Goal: Task Accomplishment & Management: Use online tool/utility

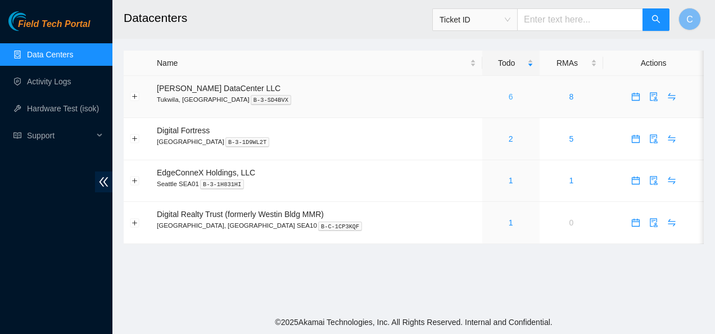
click at [509, 99] on link "6" at bounding box center [511, 96] width 4 height 9
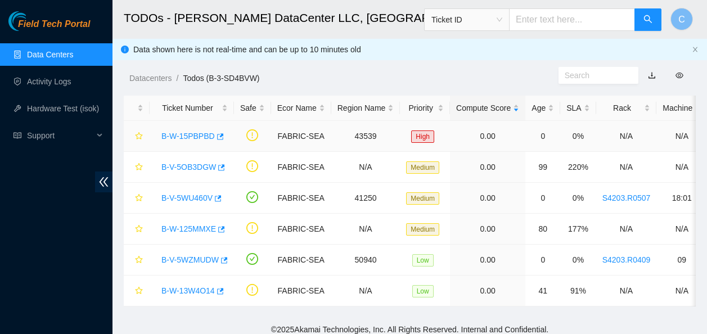
click at [193, 138] on link "B-W-15PBPBD" at bounding box center [187, 136] width 53 height 9
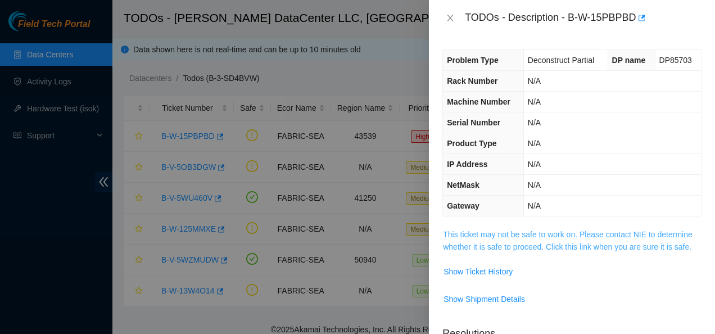
click at [451, 250] on link "This ticket may not be safe to work on. Please contact NIE to determine whether…" at bounding box center [568, 240] width 250 height 21
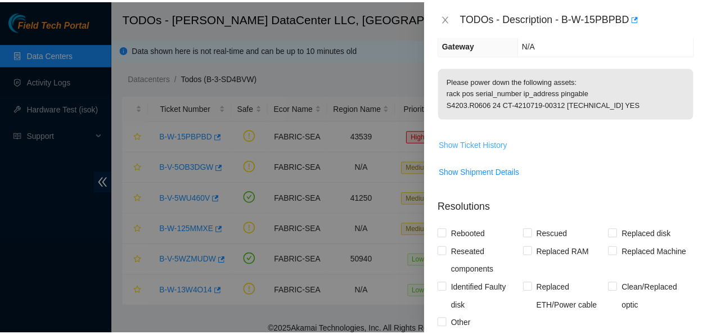
scroll to position [136, 0]
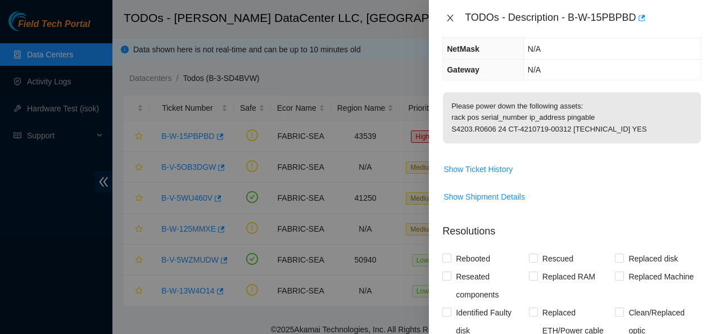
click at [447, 17] on icon "close" at bounding box center [450, 17] width 9 height 9
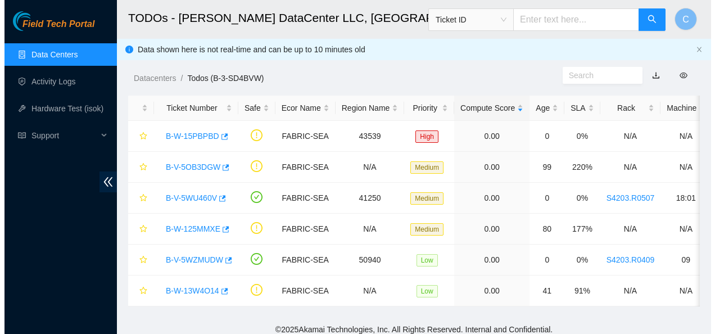
scroll to position [173, 0]
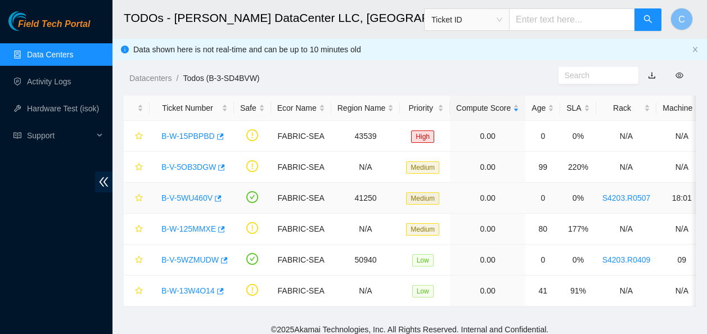
click at [185, 196] on link "B-V-5WU460V" at bounding box center [186, 197] width 51 height 9
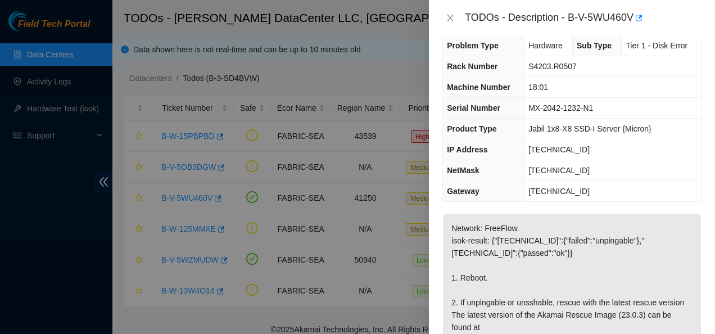
scroll to position [14, 0]
click at [447, 17] on icon "close" at bounding box center [450, 17] width 9 height 9
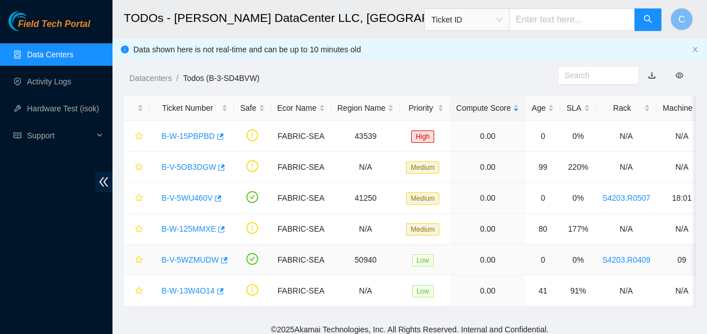
click at [194, 259] on link "B-V-5WZMUDW" at bounding box center [189, 259] width 57 height 9
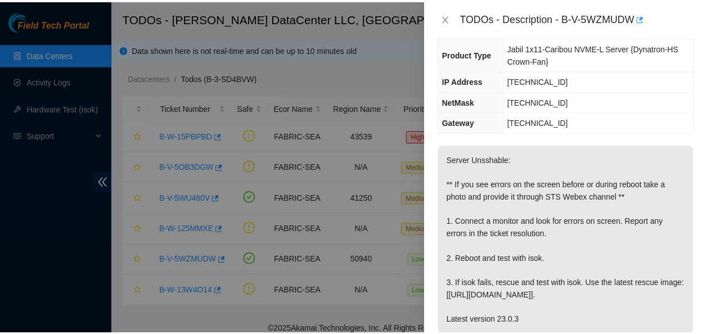
scroll to position [108, 0]
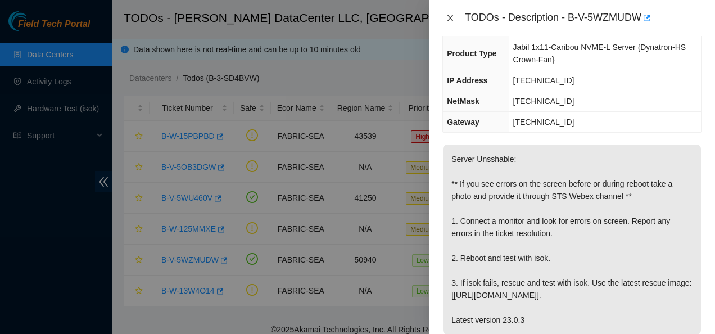
click at [449, 14] on icon "close" at bounding box center [450, 17] width 9 height 9
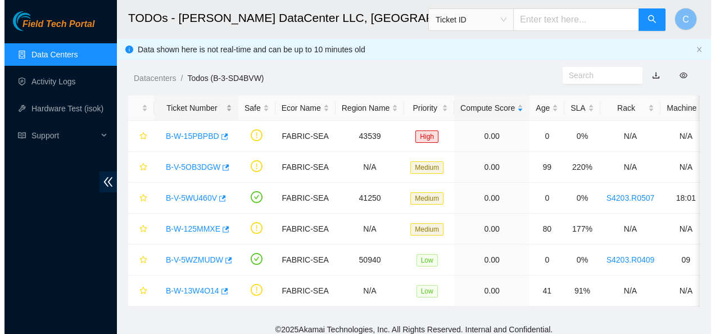
scroll to position [133, 0]
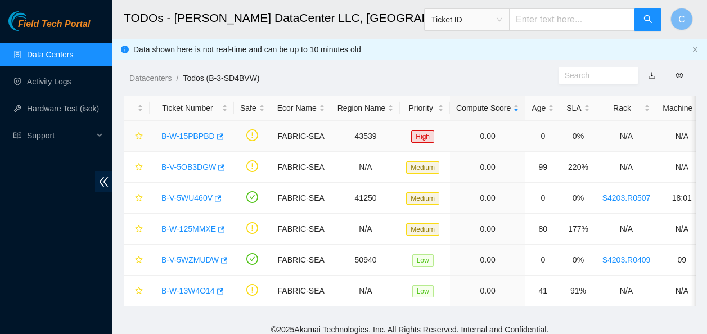
click at [186, 133] on link "B-W-15PBPBD" at bounding box center [187, 136] width 53 height 9
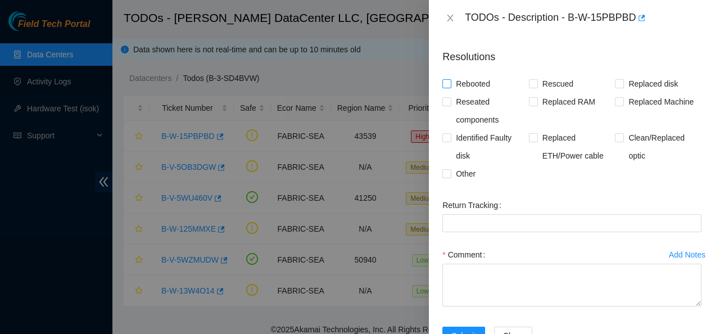
scroll to position [277, 0]
click at [448, 175] on input "Other" at bounding box center [446, 173] width 8 height 8
checkbox input "true"
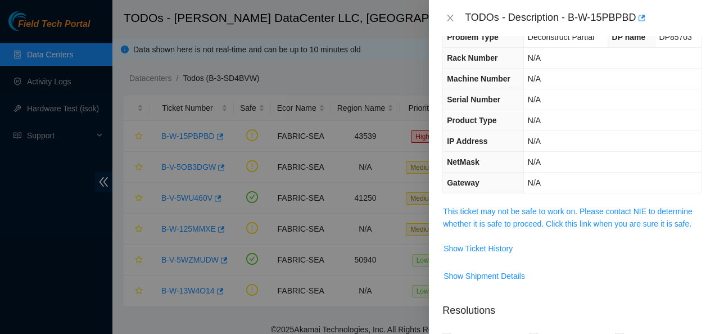
scroll to position [22, 0]
click at [499, 225] on link "This ticket may not be safe to work on. Please contact NIE to determine whether…" at bounding box center [568, 217] width 250 height 21
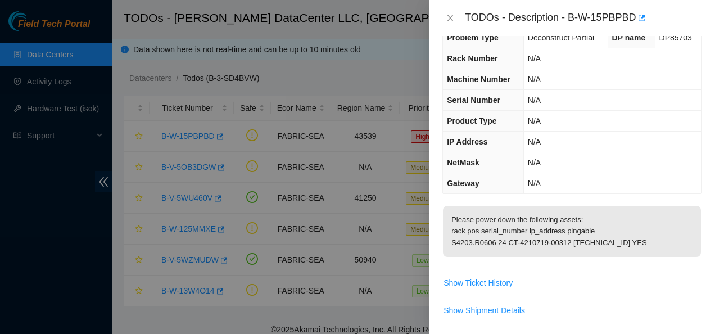
click at [447, 248] on p "Please power down the following assets: rack pos serial_number ip_address pinga…" at bounding box center [572, 231] width 258 height 51
drag, startPoint x: 449, startPoint y: 253, endPoint x: 613, endPoint y: 255, distance: 163.6
click at [613, 255] on p "Please power down the following assets: rack pos serial_number ip_address pinga…" at bounding box center [572, 231] width 258 height 51
copy p "S4203.R0606 24 CT-4210719-00312 [TECHNICAL_ID]"
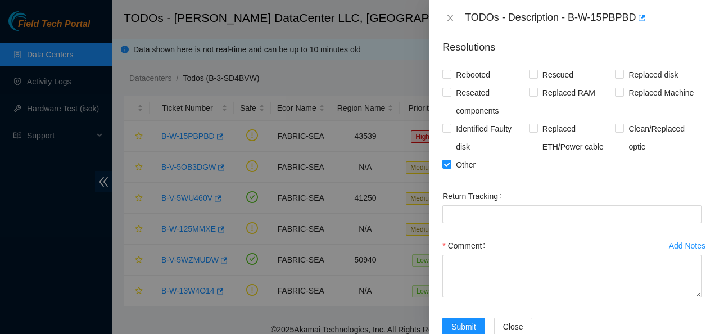
scroll to position [360, 0]
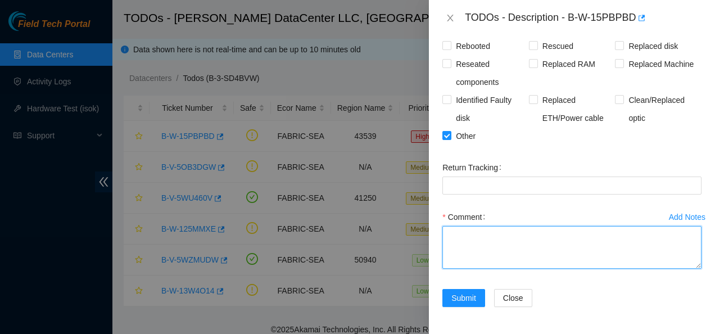
click at [524, 245] on textarea "Comment" at bounding box center [571, 247] width 259 height 43
paste textarea "S4203.R0606 24 CT-4210719-00312 [TECHNICAL_ID]"
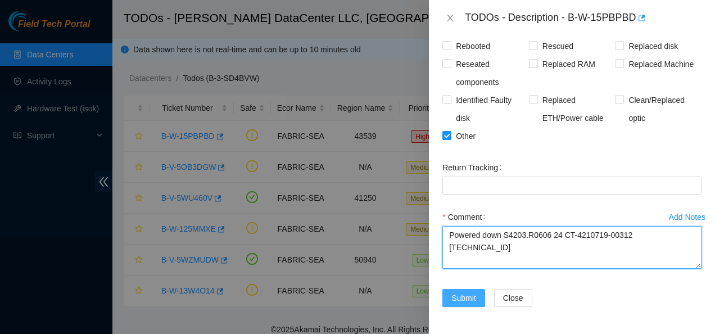
type textarea "Powered down S4203.R0606 24 CT-4210719-00312 [TECHNICAL_ID]"
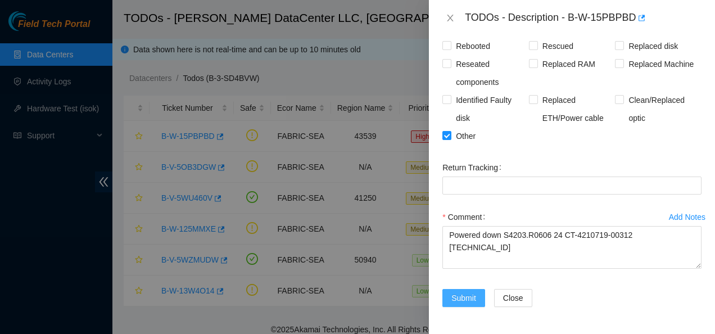
click at [455, 298] on span "Submit" at bounding box center [463, 298] width 25 height 12
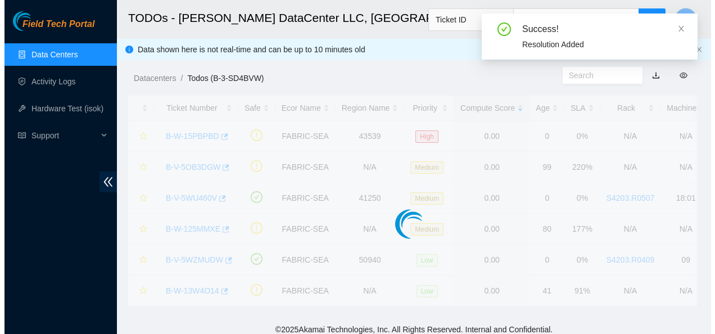
scroll to position [366, 0]
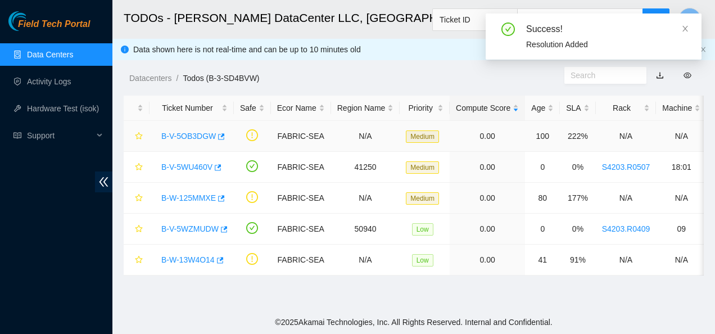
click at [182, 138] on link "B-V-5OB3DGW" at bounding box center [188, 136] width 55 height 9
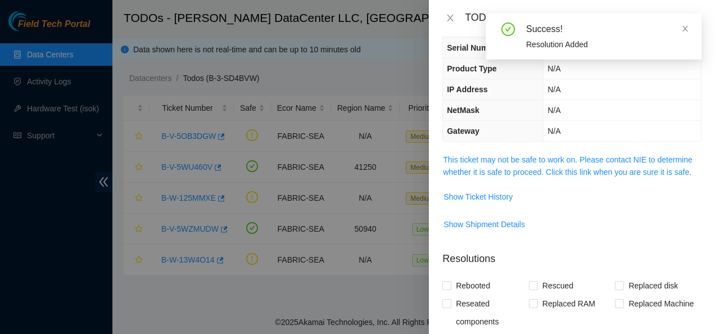
scroll to position [49, 0]
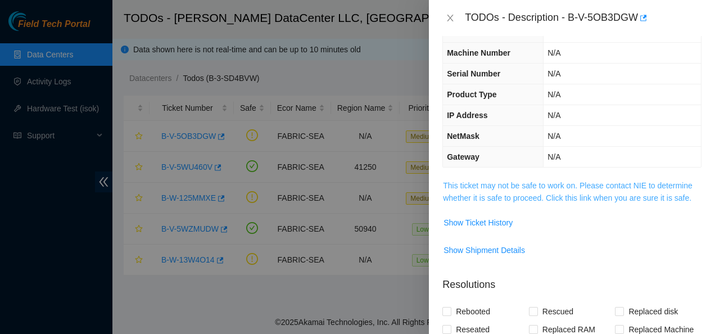
click at [499, 193] on link "This ticket may not be safe to work on. Please contact NIE to determine whether…" at bounding box center [568, 191] width 250 height 21
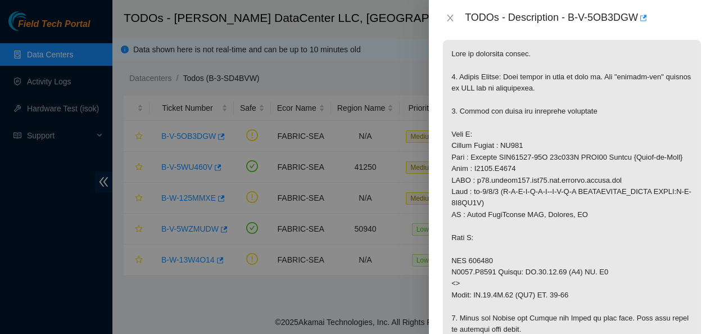
scroll to position [188, 0]
click at [449, 19] on icon "close" at bounding box center [450, 18] width 6 height 7
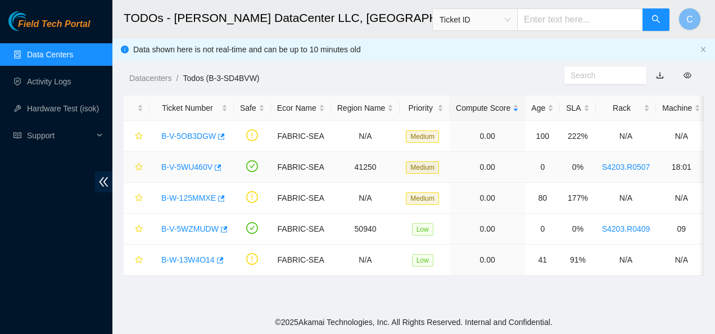
scroll to position [225, 0]
click at [173, 229] on link "B-V-5WZMUDW" at bounding box center [189, 228] width 57 height 9
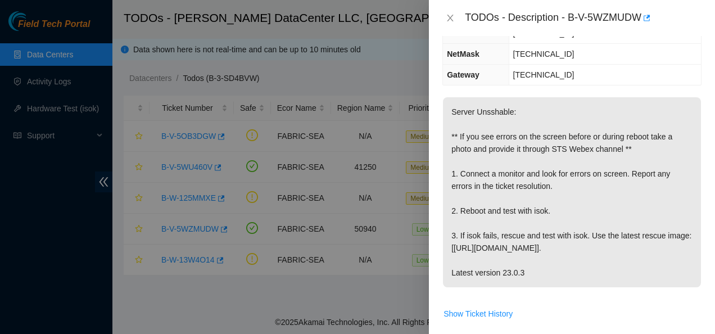
scroll to position [155, 0]
click at [447, 21] on icon "close" at bounding box center [450, 18] width 6 height 7
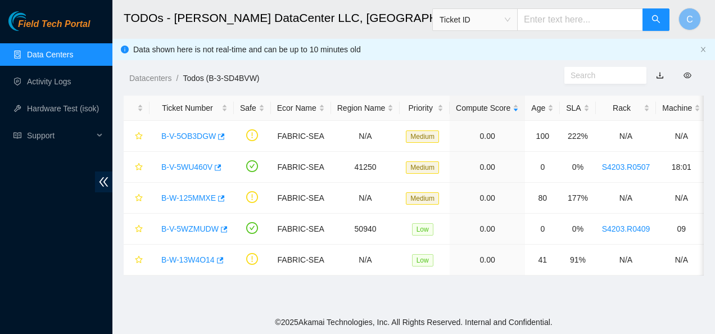
scroll to position [168, 0]
click at [192, 225] on link "B-V-5WZMUDW" at bounding box center [189, 228] width 57 height 9
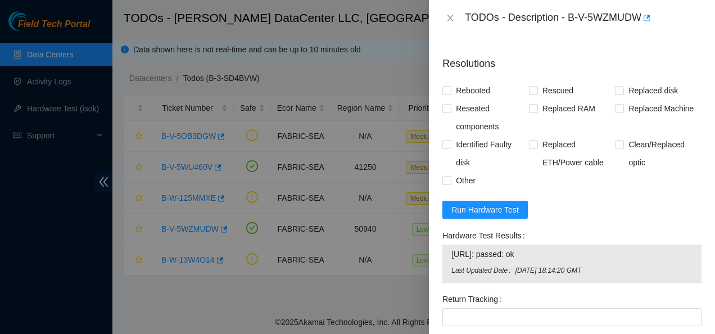
scroll to position [467, 0]
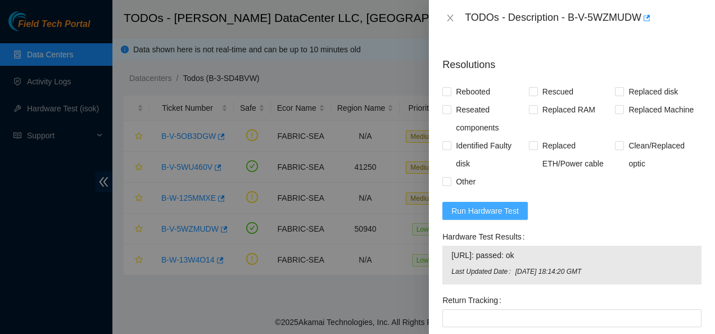
click at [486, 206] on span "Run Hardware Test" at bounding box center [484, 211] width 67 height 12
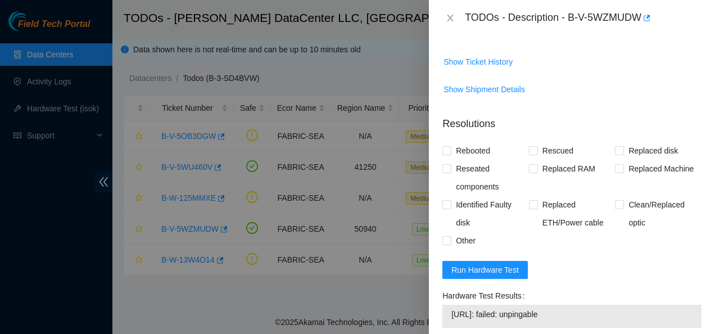
scroll to position [409, 0]
click at [475, 266] on span "Run Hardware Test" at bounding box center [484, 269] width 67 height 12
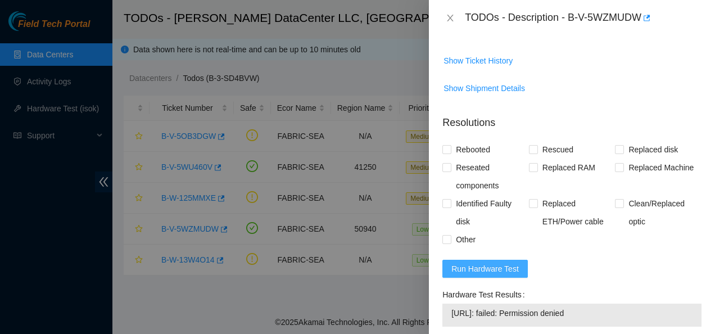
click at [503, 266] on span "Run Hardware Test" at bounding box center [484, 269] width 67 height 12
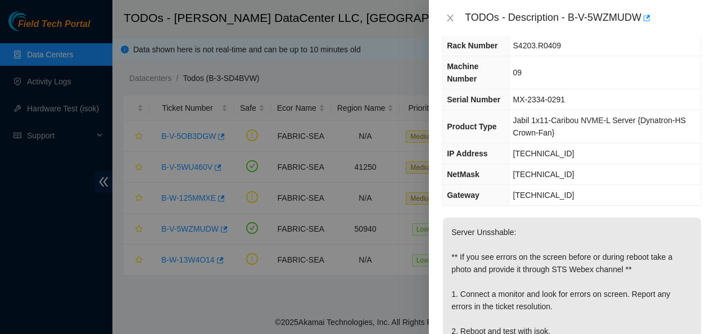
scroll to position [0, 0]
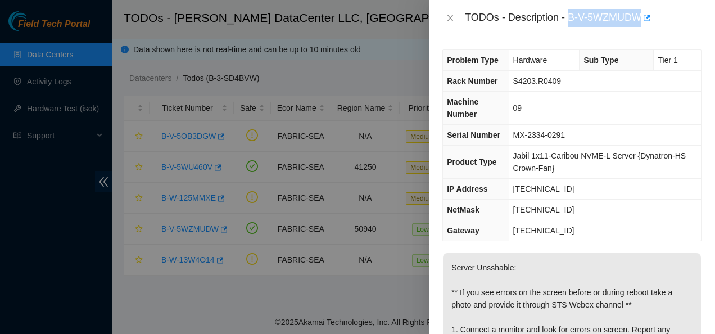
drag, startPoint x: 569, startPoint y: 17, endPoint x: 640, endPoint y: 17, distance: 71.4
click at [640, 17] on div "TODOs - Description - B-V-5WZMUDW" at bounding box center [583, 18] width 237 height 18
copy div "B-V-5WZMUDW"
click at [449, 21] on icon "close" at bounding box center [450, 17] width 9 height 9
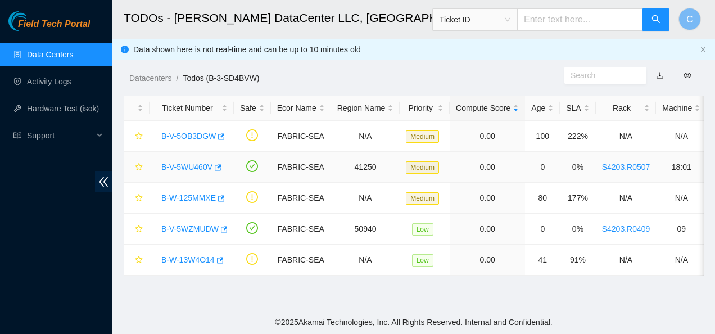
click at [194, 167] on link "B-V-5WU460V" at bounding box center [186, 166] width 51 height 9
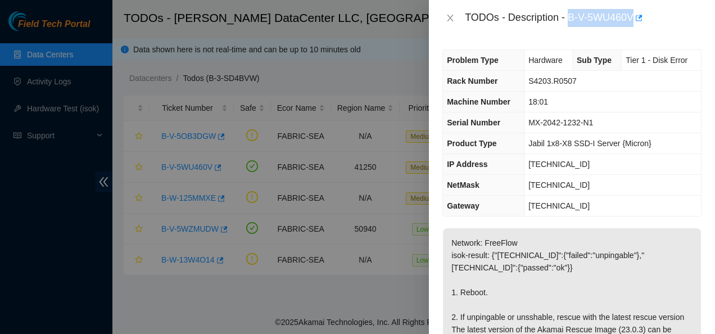
drag, startPoint x: 568, startPoint y: 19, endPoint x: 633, endPoint y: 24, distance: 64.9
click at [633, 24] on div "TODOs - Description - B-V-5WU460V" at bounding box center [583, 18] width 237 height 18
copy div "B-V-5WU460V"
click at [446, 15] on icon "close" at bounding box center [450, 17] width 9 height 9
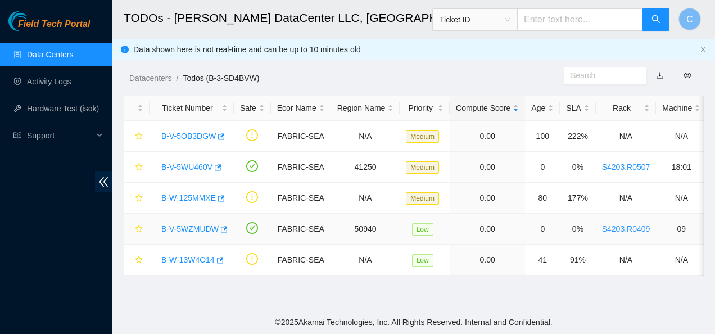
click at [203, 228] on link "B-V-5WZMUDW" at bounding box center [189, 228] width 57 height 9
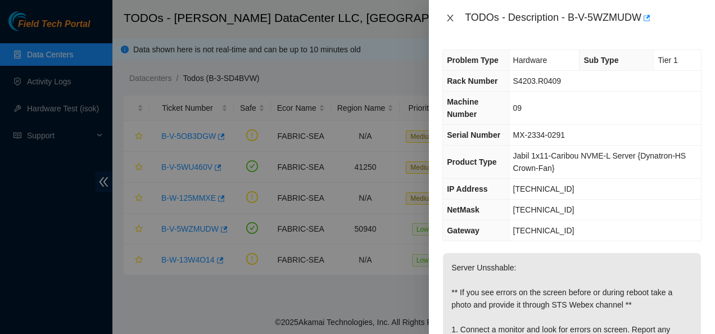
click at [453, 14] on icon "close" at bounding box center [450, 17] width 9 height 9
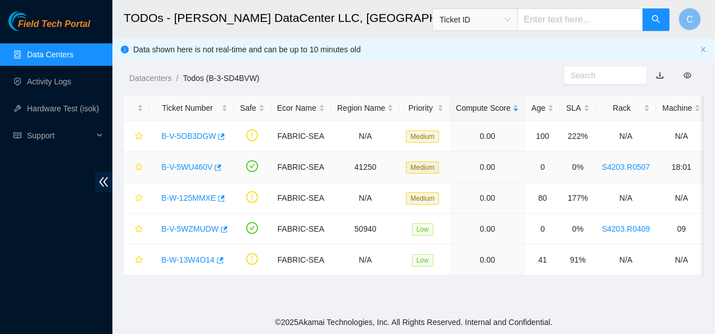
click at [198, 162] on link "B-V-5WU460V" at bounding box center [186, 166] width 51 height 9
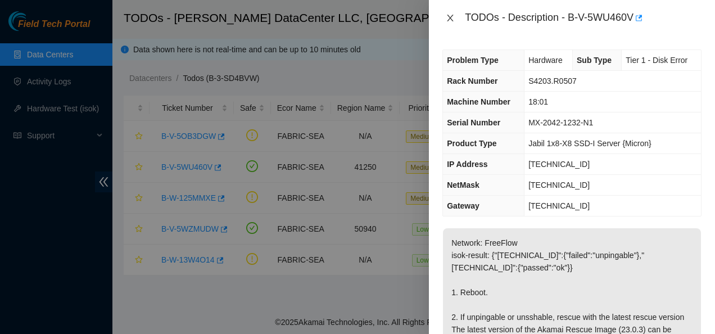
click at [451, 16] on icon "close" at bounding box center [450, 18] width 6 height 7
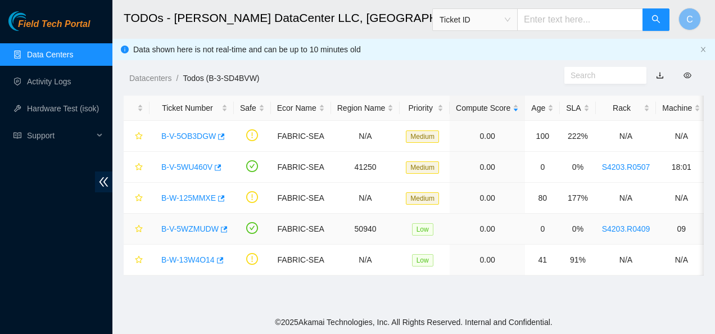
click at [177, 228] on link "B-V-5WZMUDW" at bounding box center [189, 228] width 57 height 9
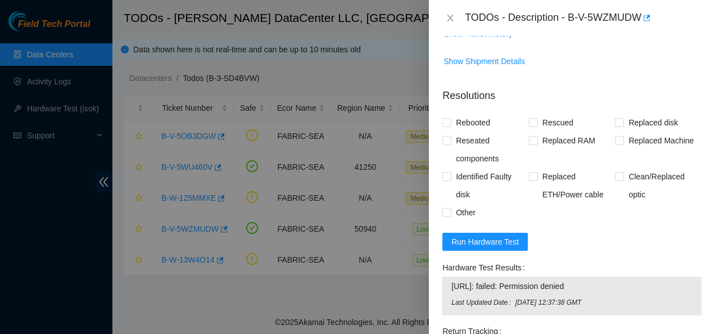
scroll to position [436, 0]
click at [485, 237] on span "Run Hardware Test" at bounding box center [484, 241] width 67 height 12
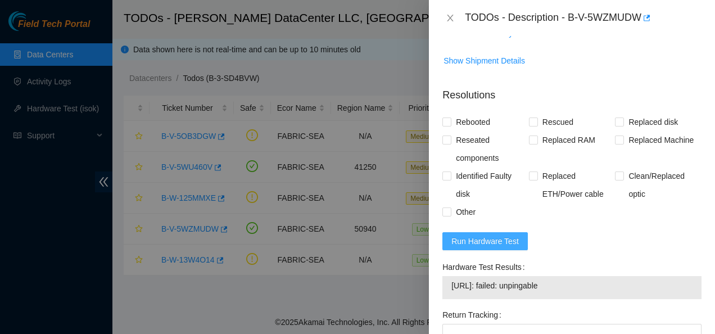
click at [454, 242] on span "Run Hardware Test" at bounding box center [484, 241] width 67 height 12
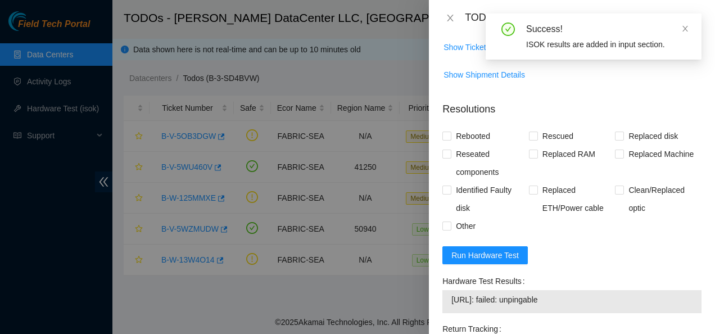
scroll to position [422, 0]
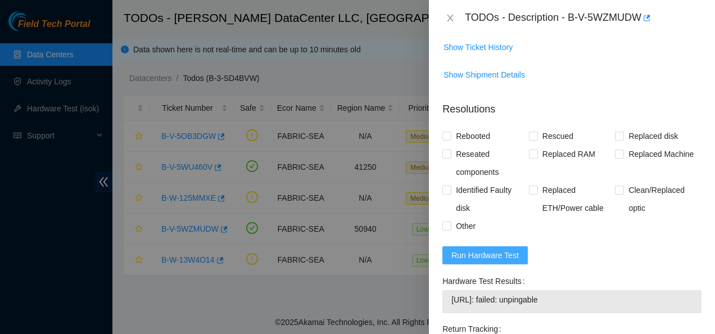
click at [504, 249] on span "Run Hardware Test" at bounding box center [484, 255] width 67 height 12
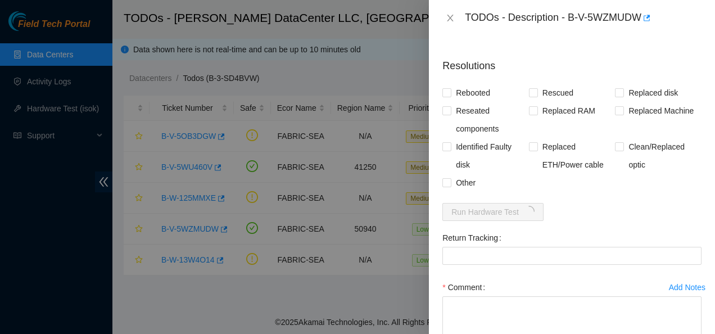
scroll to position [466, 0]
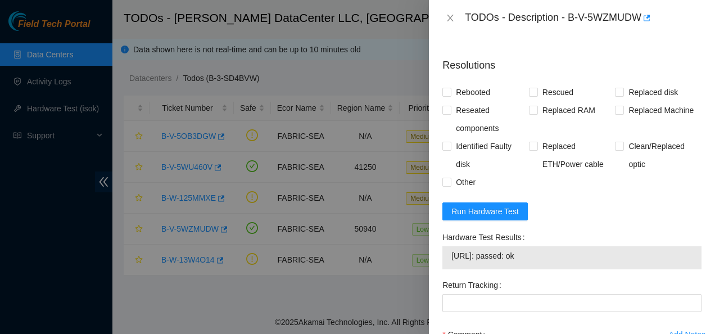
click at [536, 254] on span "[URL]: passed: ok" at bounding box center [571, 256] width 241 height 12
drag, startPoint x: 450, startPoint y: 256, endPoint x: 533, endPoint y: 254, distance: 83.2
click at [533, 254] on div "[URL]: passed: ok" at bounding box center [571, 257] width 259 height 23
copy tbody "[URL]: passed: ok"
click at [447, 94] on input "Rebooted" at bounding box center [446, 92] width 8 height 8
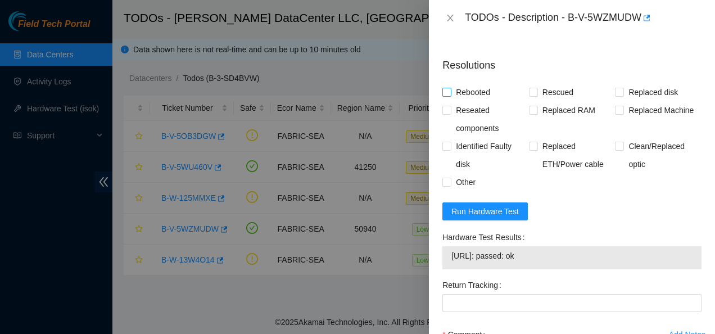
checkbox input "true"
click at [529, 95] on input "Rescued" at bounding box center [533, 92] width 8 height 8
checkbox input "true"
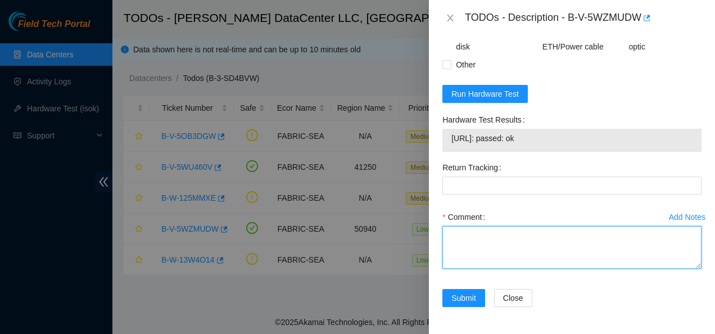
click at [586, 234] on textarea "Comment" at bounding box center [571, 247] width 259 height 43
paste textarea "Contacted NOCC to see if safe to work Checked if there were any errors found wh…"
type textarea "Contacted NOCC to see if safe to work Checked if there were any errors found wh…"
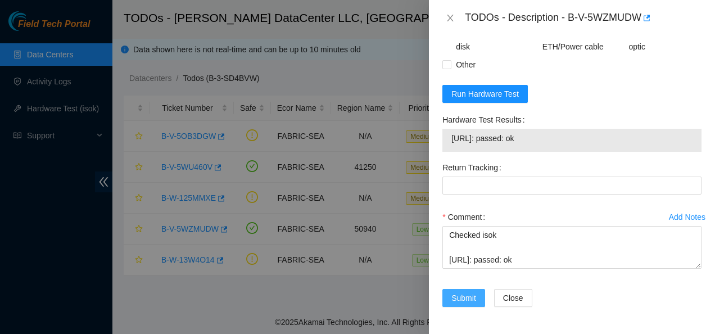
click at [464, 302] on span "Submit" at bounding box center [463, 298] width 25 height 12
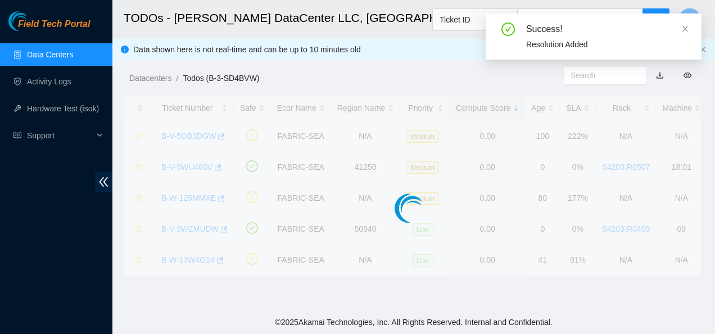
scroll to position [366, 0]
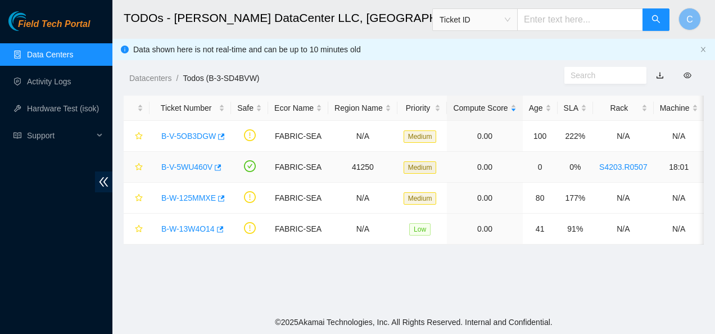
click at [188, 162] on link "B-V-5WU460V" at bounding box center [186, 166] width 51 height 9
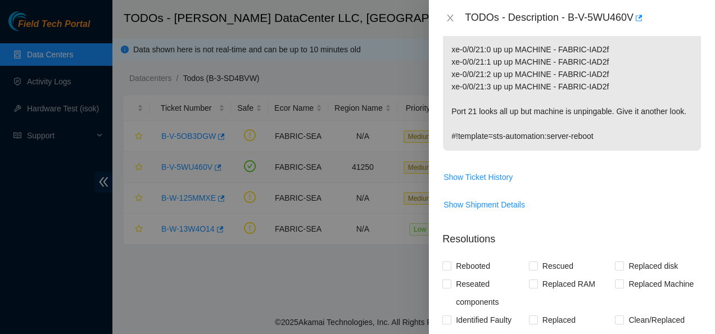
scroll to position [622, 0]
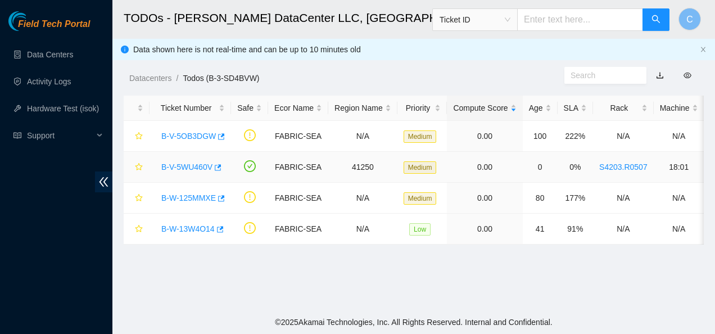
click at [192, 168] on link "B-V-5WU460V" at bounding box center [186, 166] width 51 height 9
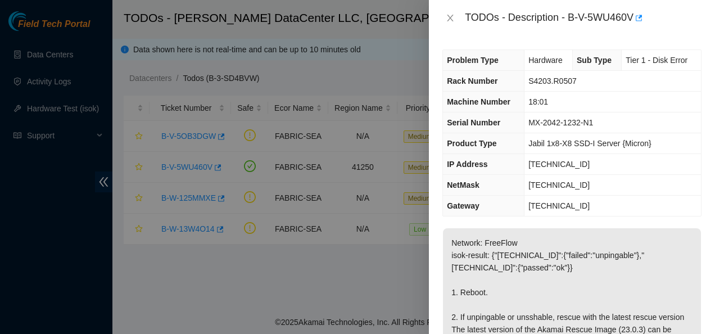
click at [362, 14] on div at bounding box center [357, 167] width 715 height 334
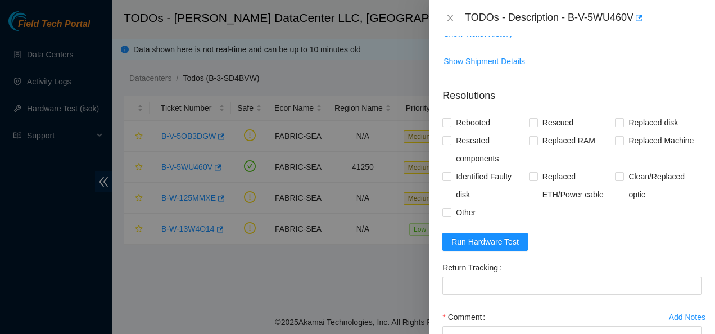
scroll to position [512, 0]
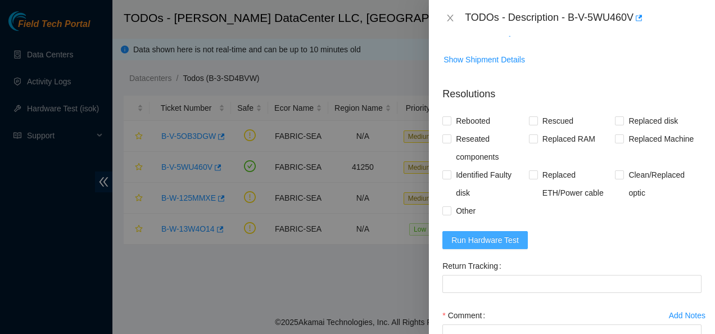
click at [499, 246] on span "Run Hardware Test" at bounding box center [484, 240] width 67 height 12
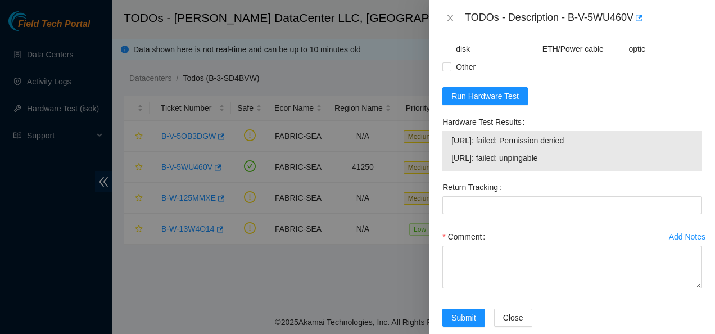
scroll to position [653, 0]
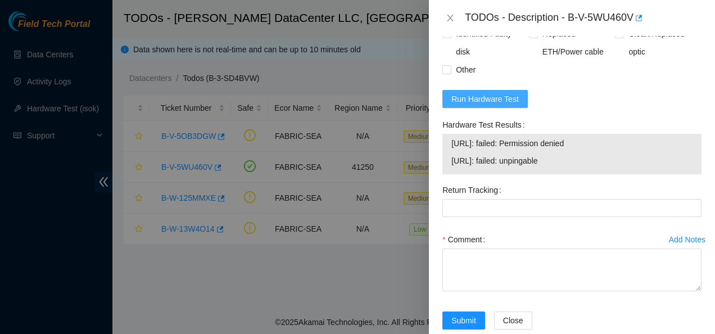
click at [497, 105] on span "Run Hardware Test" at bounding box center [484, 99] width 67 height 12
click at [490, 101] on form "Resolutions Rebooted Rescued Replaced disk Reseated components Replaced RAM Rep…" at bounding box center [571, 139] width 259 height 406
click at [487, 105] on span "Run Hardware Test" at bounding box center [484, 99] width 67 height 12
click at [474, 105] on span "Run Hardware Test" at bounding box center [484, 99] width 67 height 12
click at [478, 105] on span "Run Hardware Test" at bounding box center [484, 99] width 67 height 12
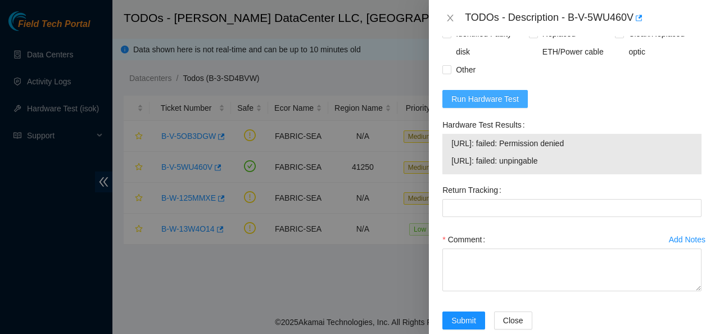
click at [453, 105] on span "Run Hardware Test" at bounding box center [484, 99] width 67 height 12
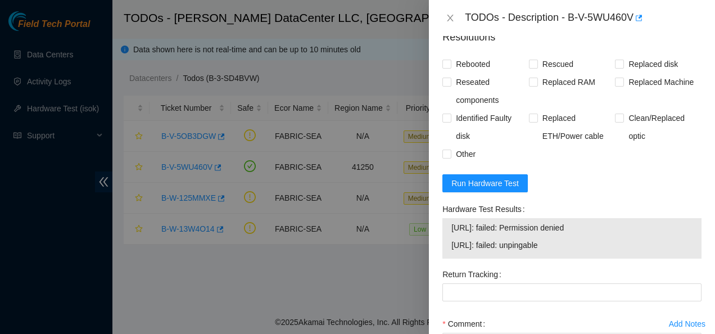
scroll to position [568, 0]
click at [468, 189] on span "Run Hardware Test" at bounding box center [484, 183] width 67 height 12
click at [482, 189] on span "Run Hardware Test" at bounding box center [484, 183] width 67 height 12
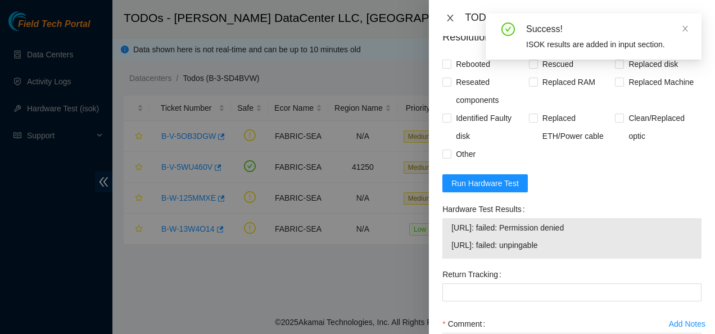
click at [450, 20] on icon "close" at bounding box center [450, 17] width 9 height 9
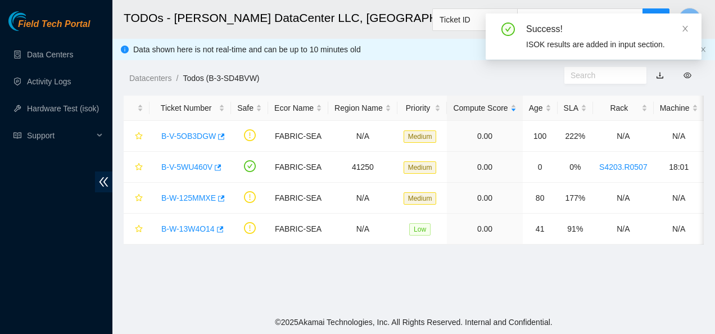
scroll to position [300, 0]
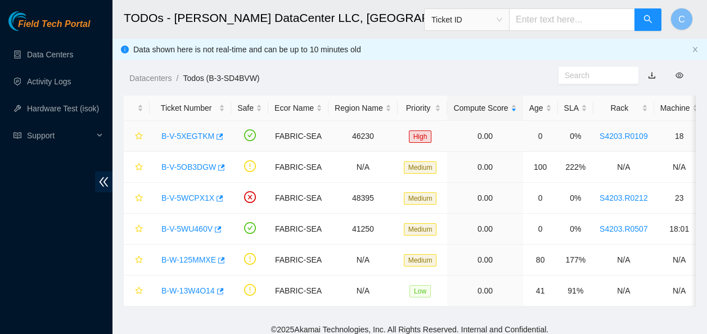
click at [179, 132] on link "B-V-5XEGTKM" at bounding box center [187, 136] width 53 height 9
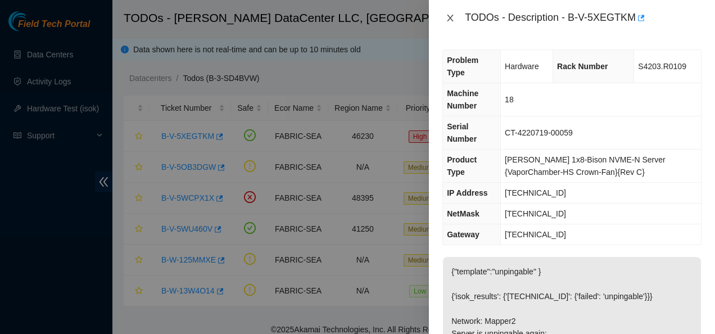
click at [452, 13] on button "Close" at bounding box center [450, 18] width 16 height 11
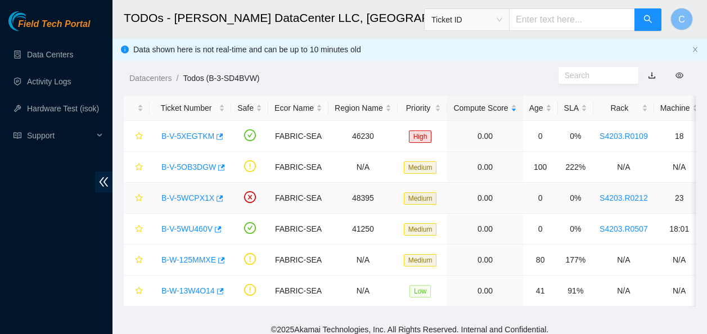
click at [188, 198] on link "B-V-5WCPX1X" at bounding box center [187, 197] width 53 height 9
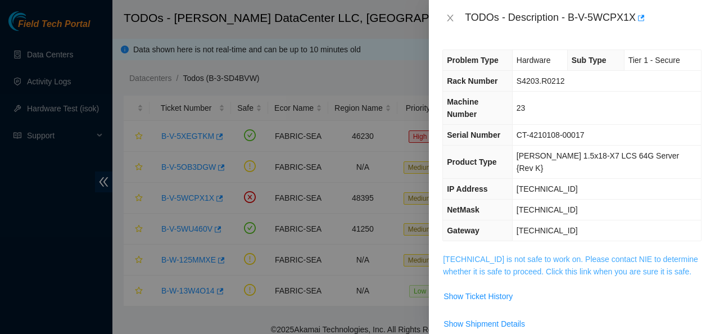
click at [508, 255] on link "23.220.244.154 is not safe to work on. Please contact NIE to determine whether …" at bounding box center [570, 265] width 255 height 21
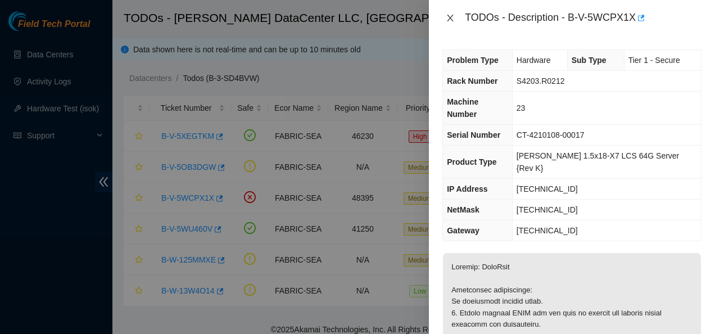
click at [447, 20] on icon "close" at bounding box center [450, 17] width 9 height 9
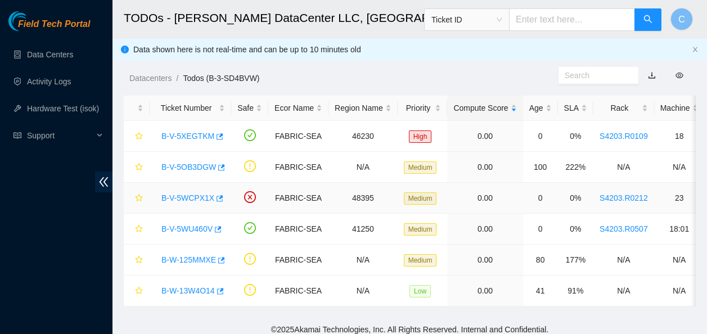
click at [189, 194] on link "B-V-5WCPX1X" at bounding box center [187, 197] width 53 height 9
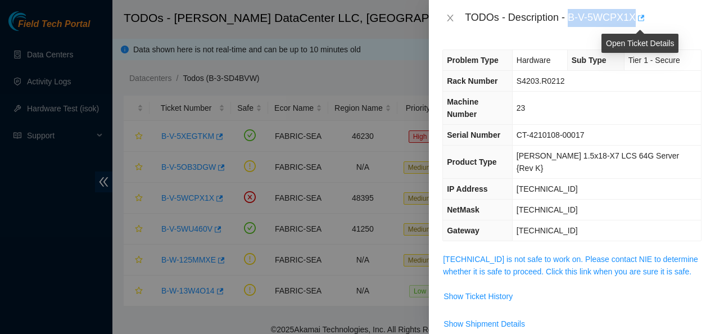
drag, startPoint x: 568, startPoint y: 17, endPoint x: 637, endPoint y: 22, distance: 69.9
click at [637, 22] on div "TODOs - Description - B-V-5WCPX1X" at bounding box center [583, 18] width 237 height 18
copy div "B-V-5WCPX1X"
click at [492, 38] on div "Problem Type Hardware Sub Type Tier 1 - Secure Rack Number S4203.R0212 Machine …" at bounding box center [572, 185] width 286 height 298
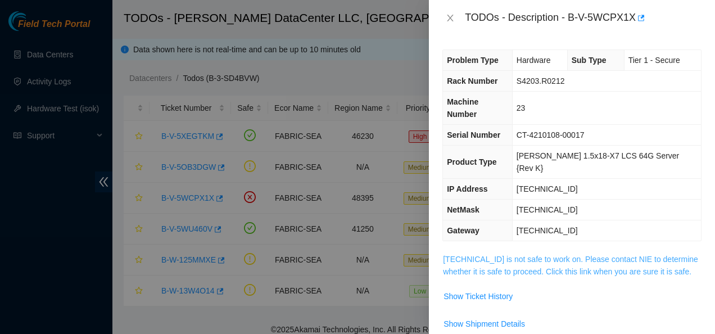
click at [501, 255] on link "23.220.244.154 is not safe to work on. Please contact NIE to determine whether …" at bounding box center [570, 265] width 255 height 21
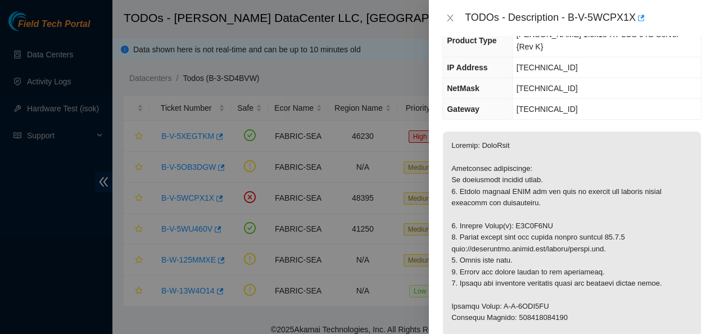
scroll to position [121, 0]
